Goal: Task Accomplishment & Management: Complete application form

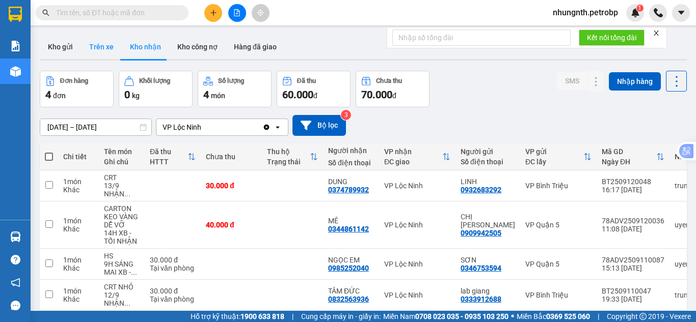
click at [99, 42] on button "Trên xe" at bounding box center [101, 47] width 41 height 24
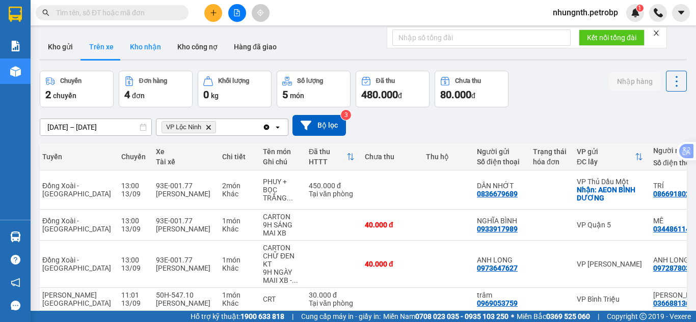
click at [135, 46] on button "Kho nhận" at bounding box center [145, 47] width 47 height 24
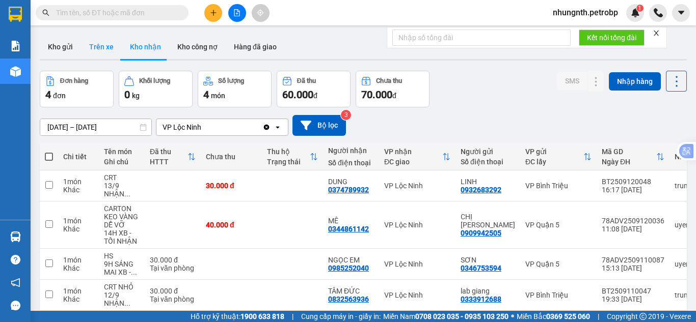
click at [101, 46] on button "Trên xe" at bounding box center [101, 47] width 41 height 24
type input "[DATE] – [DATE]"
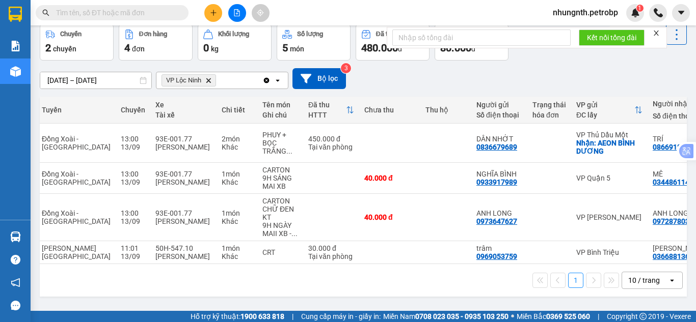
scroll to position [0, 201]
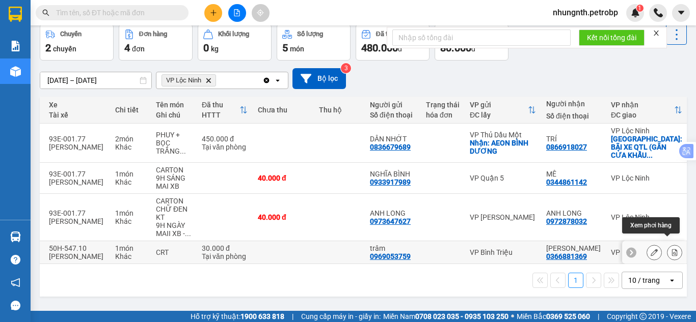
click at [671, 249] on icon at bounding box center [674, 252] width 7 height 7
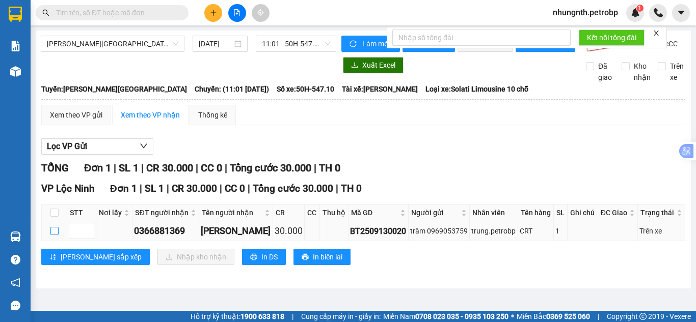
click at [53, 235] on input "checkbox" at bounding box center [54, 231] width 8 height 8
checkbox input "true"
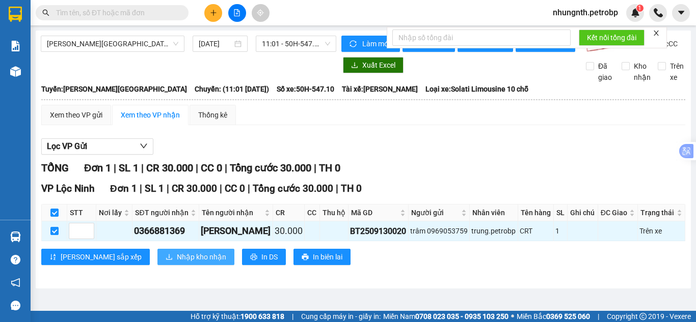
click at [157, 259] on button "Nhập kho nhận" at bounding box center [195, 257] width 77 height 16
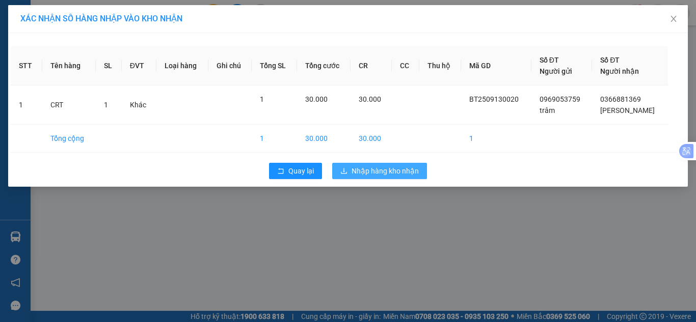
click at [380, 168] on span "Nhập hàng kho nhận" at bounding box center [384, 170] width 67 height 11
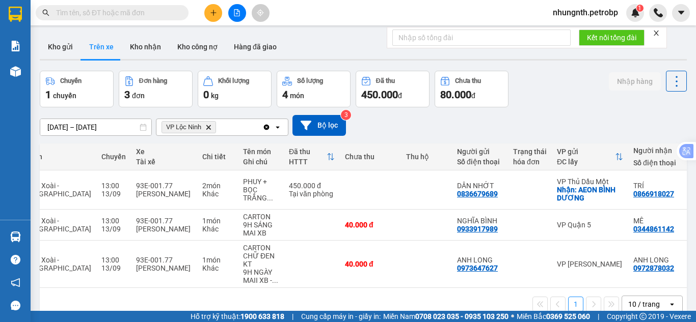
scroll to position [0, 105]
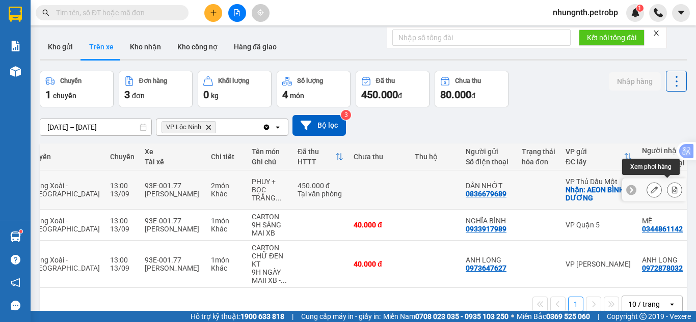
click at [671, 187] on icon at bounding box center [674, 189] width 7 height 7
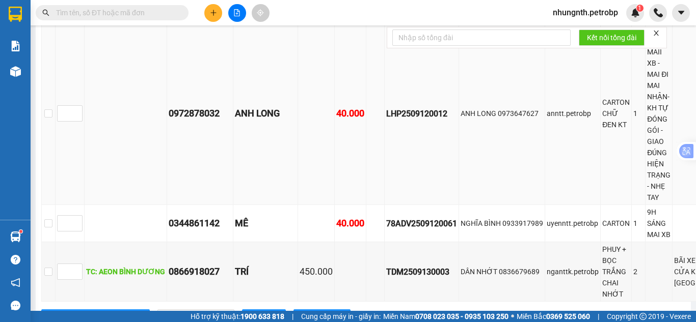
scroll to position [356, 0]
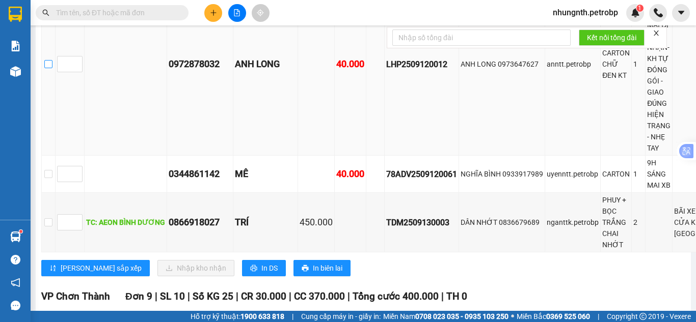
click at [47, 68] on input "checkbox" at bounding box center [48, 64] width 8 height 8
checkbox input "true"
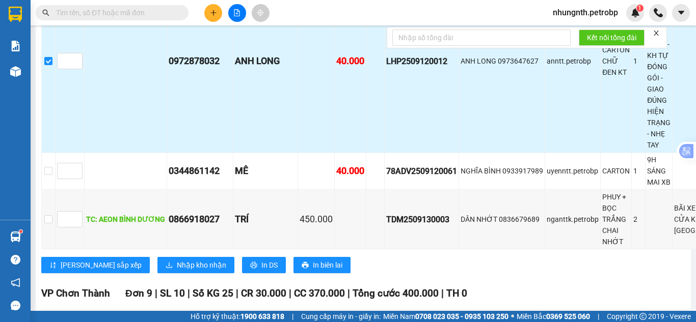
scroll to position [458, 0]
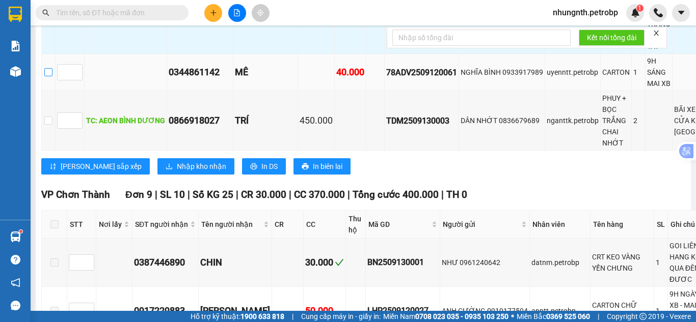
click at [49, 76] on input "checkbox" at bounding box center [48, 72] width 8 height 8
checkbox input "true"
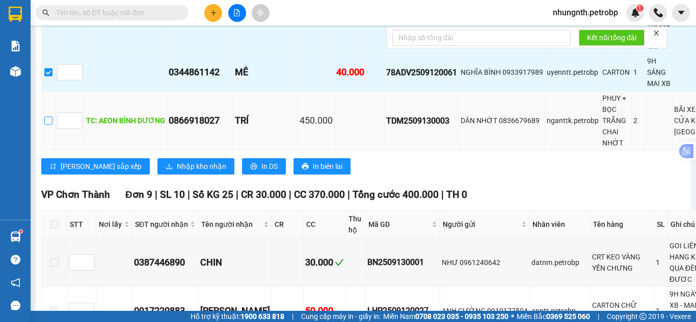
click at [51, 125] on input "checkbox" at bounding box center [48, 121] width 8 height 8
checkbox input "true"
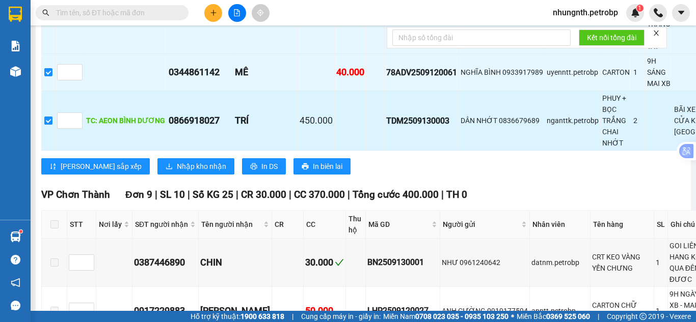
click at [47, 125] on input "checkbox" at bounding box center [48, 121] width 8 height 8
checkbox input "false"
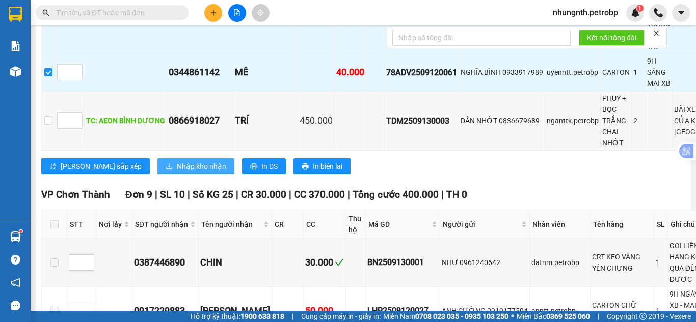
click at [177, 172] on span "Nhập kho nhận" at bounding box center [201, 166] width 49 height 11
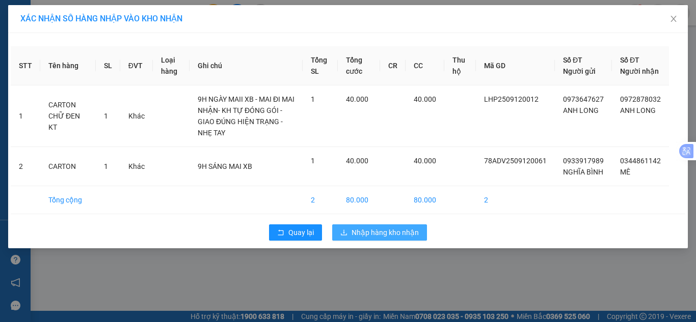
click at [389, 238] on span "Nhập hàng kho nhận" at bounding box center [384, 232] width 67 height 11
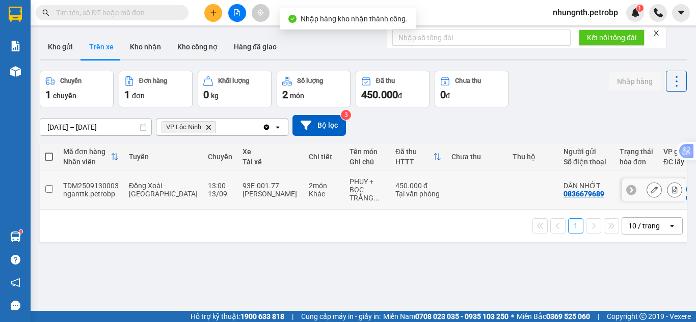
click at [650, 188] on button at bounding box center [654, 190] width 14 height 18
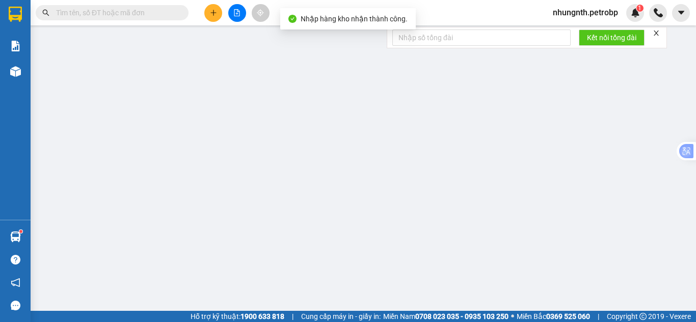
type input "0836679689"
type input "DÂN NHỚT"
checkbox input "true"
type input "AEON BÌNH DƯƠNG"
type input "20.000"
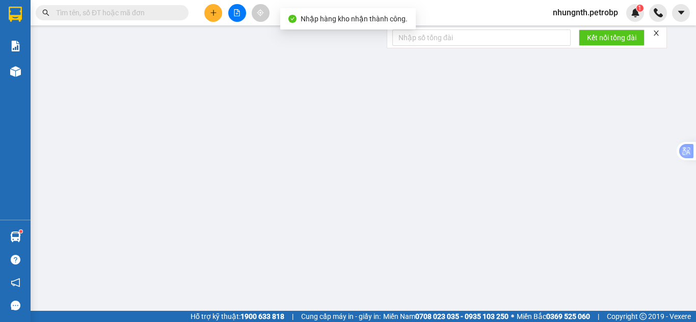
type input "0866918027"
type input "TRÍ"
checkbox input "true"
type input "BÃI XE QTL (GẦN CỬA KHẨU [GEOGRAPHIC_DATA])"
type input "200.000"
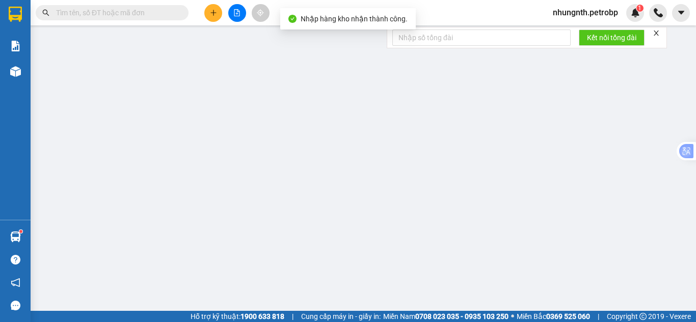
type input "450.000"
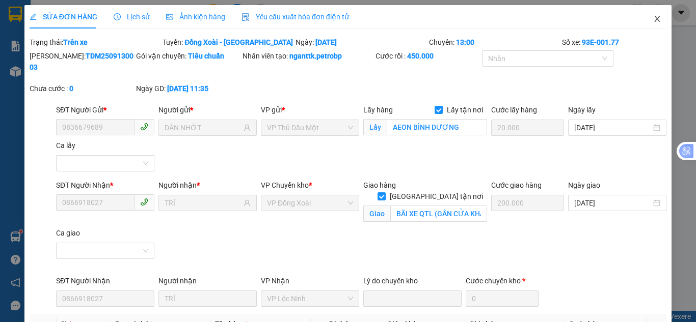
click at [653, 22] on icon "close" at bounding box center [657, 19] width 8 height 8
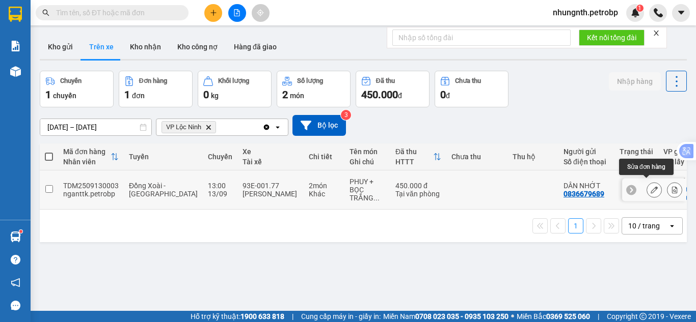
click at [672, 186] on icon at bounding box center [675, 189] width 6 height 7
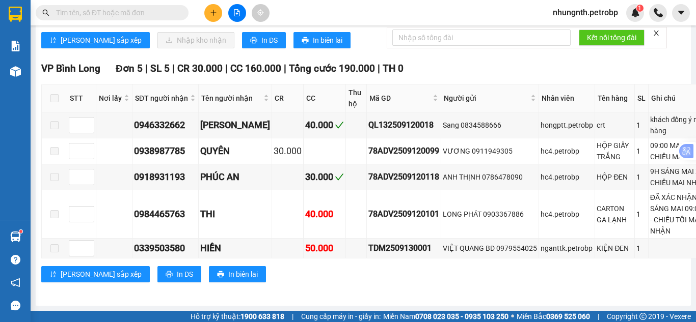
scroll to position [1120, 0]
checkbox input "true"
click at [165, 44] on icon "download" at bounding box center [168, 40] width 7 height 7
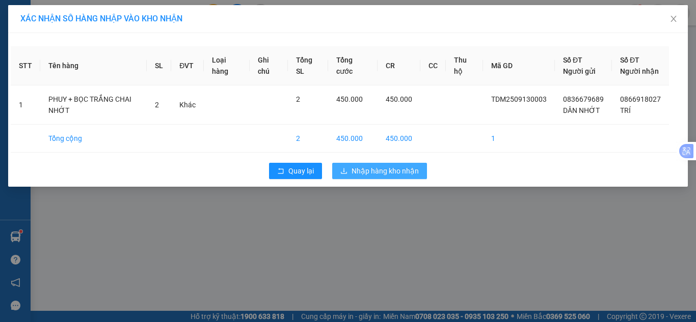
click at [396, 177] on span "Nhập hàng kho nhận" at bounding box center [384, 170] width 67 height 11
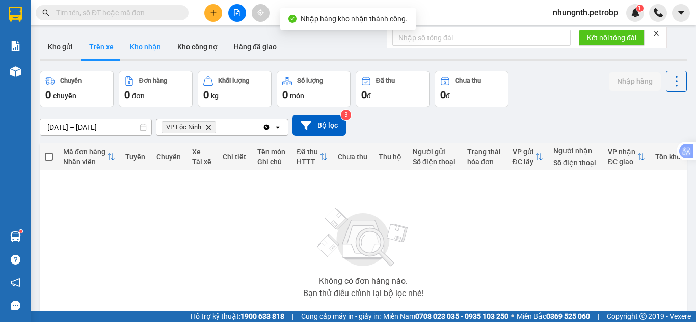
click at [145, 41] on button "Kho nhận" at bounding box center [145, 47] width 47 height 24
type input "[DATE] – [DATE]"
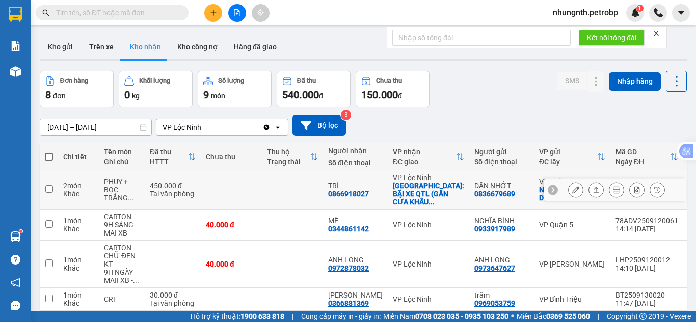
click at [572, 188] on icon at bounding box center [575, 189] width 7 height 7
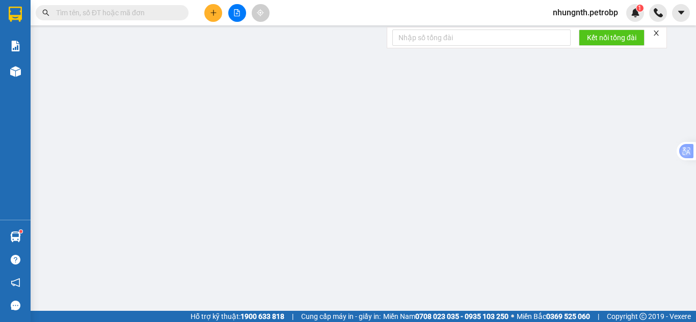
type input "0836679689"
type input "DÂN NHỚT"
checkbox input "true"
type input "AEON BÌNH DƯƠNG"
type input "20.000"
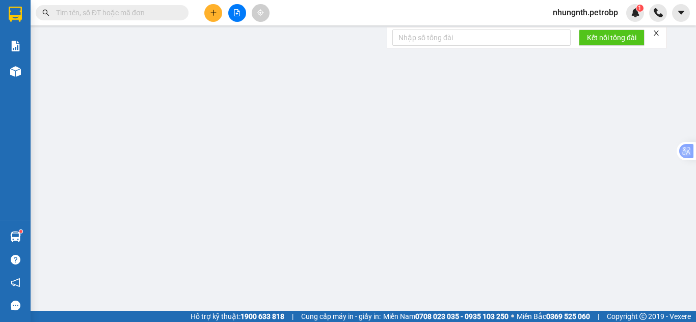
type input "0866918027"
type input "TRÍ"
checkbox input "true"
type input "BÃI XE QTL (GẦN CỬA KHẨU [GEOGRAPHIC_DATA])"
type input "200.000"
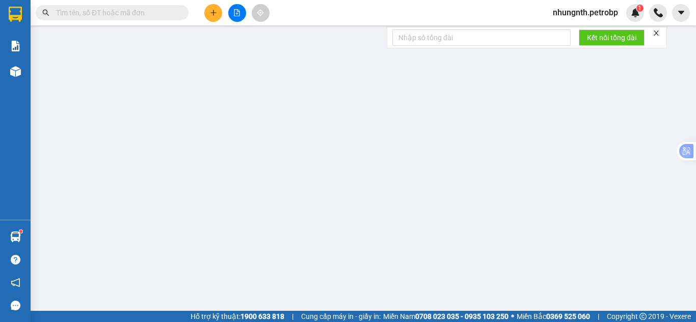
type input "450.000"
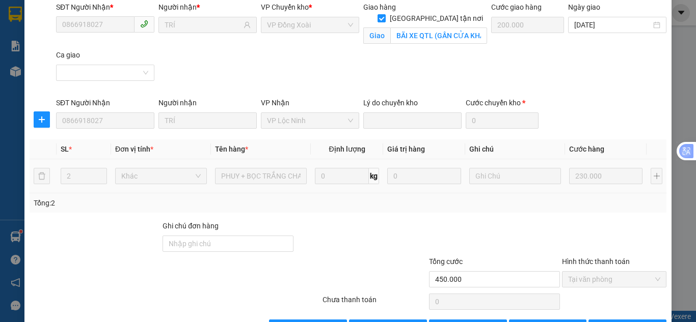
scroll to position [187, 0]
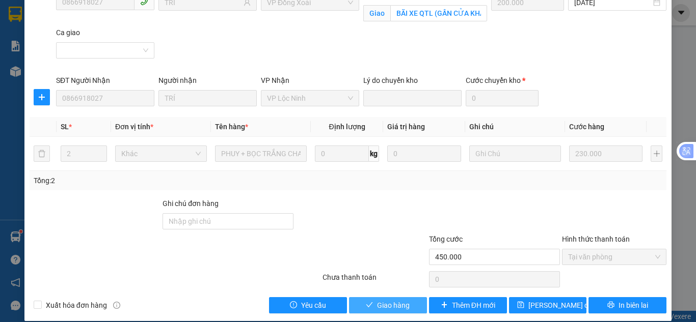
click at [388, 300] on span "Giao hàng" at bounding box center [393, 305] width 33 height 11
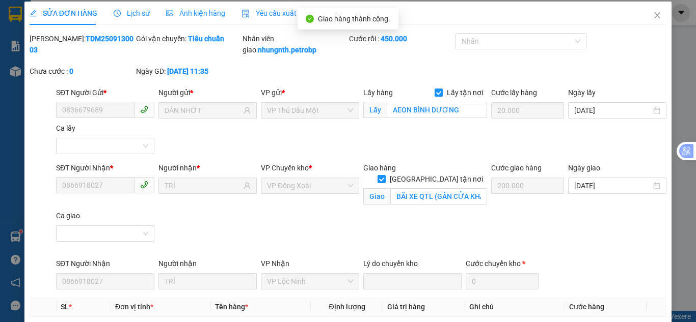
scroll to position [0, 0]
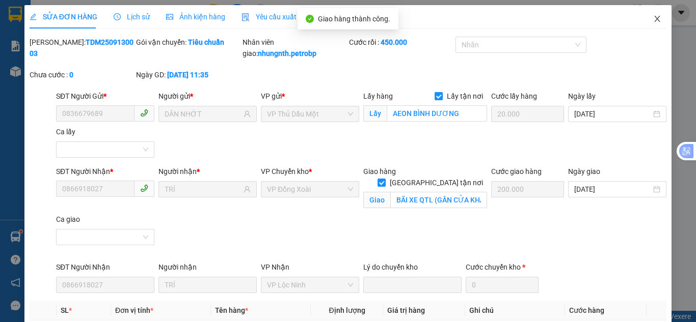
click at [654, 19] on icon "close" at bounding box center [657, 19] width 6 height 6
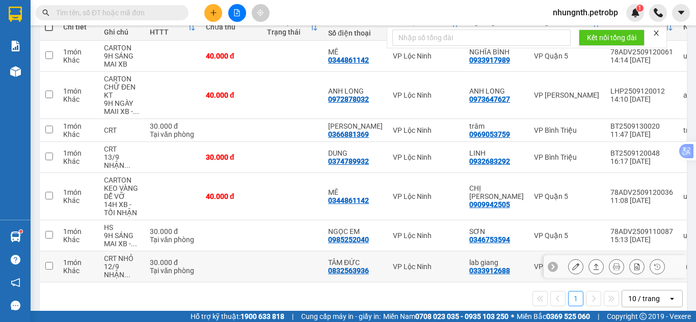
scroll to position [147, 0]
